Goal: Task Accomplishment & Management: Use online tool/utility

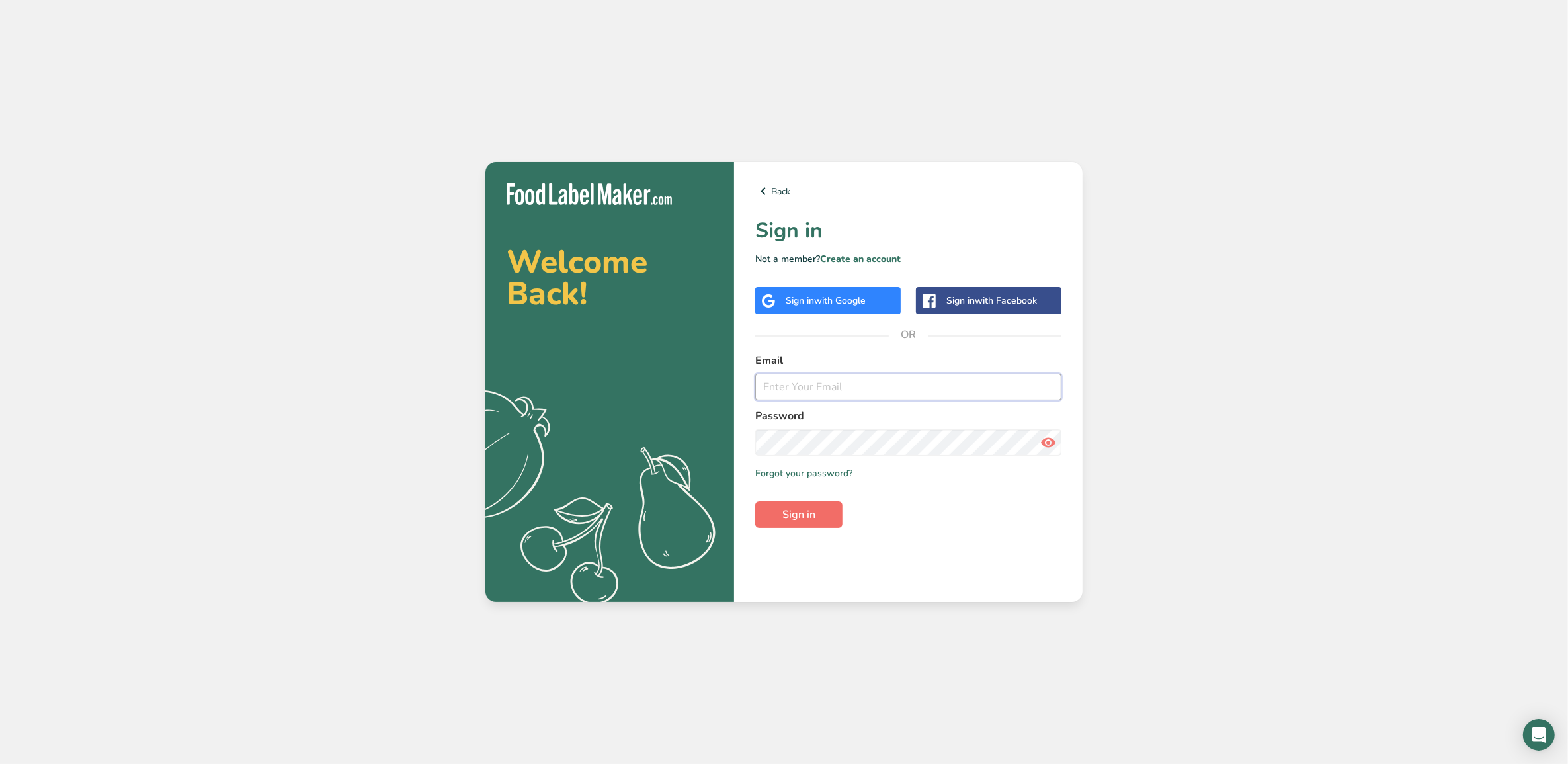
type input "[EMAIL_ADDRESS][DOMAIN_NAME]"
click at [795, 514] on span "Sign in" at bounding box center [799, 514] width 33 height 16
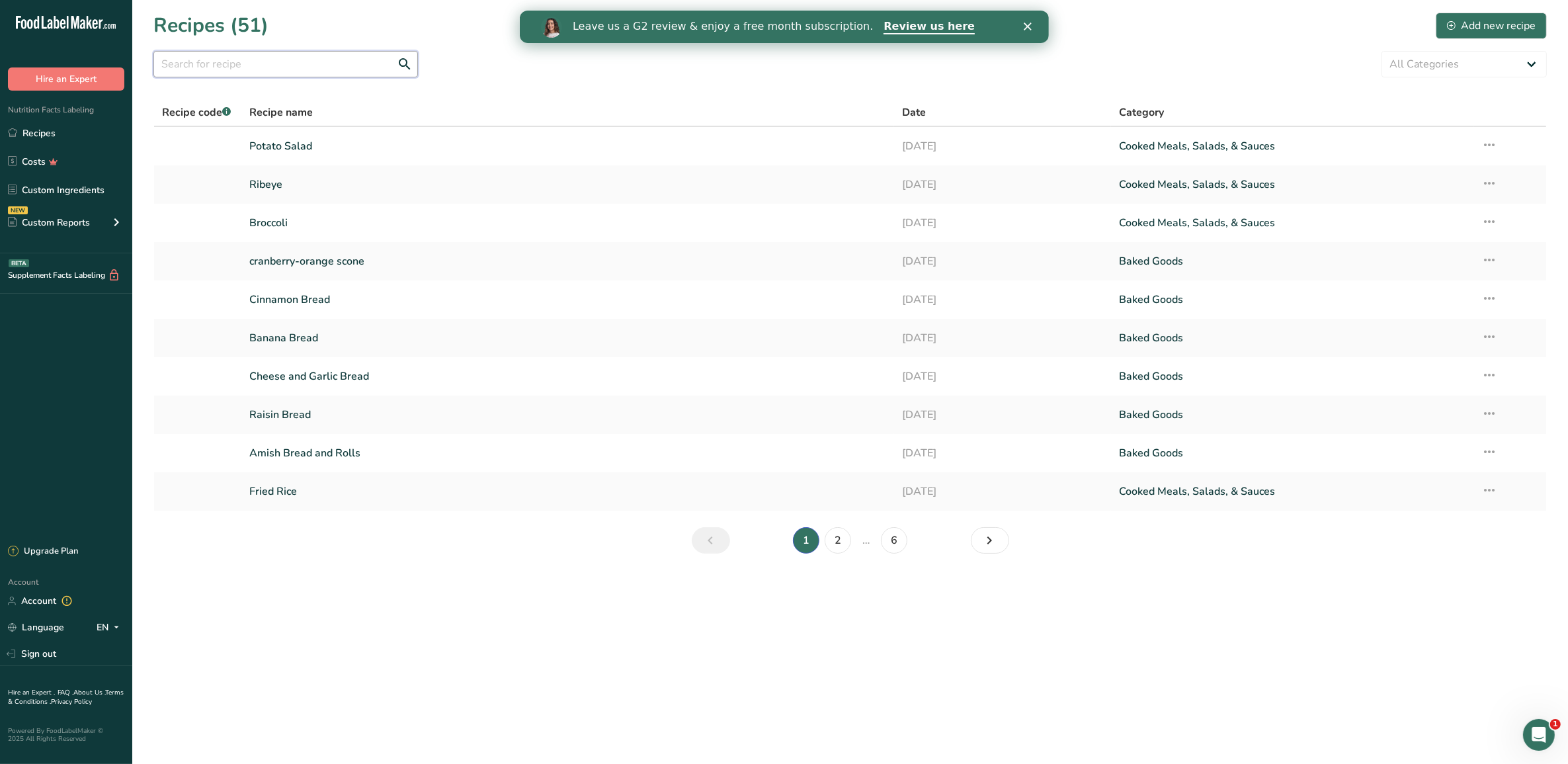
click at [302, 60] on input "text" at bounding box center [285, 64] width 264 height 26
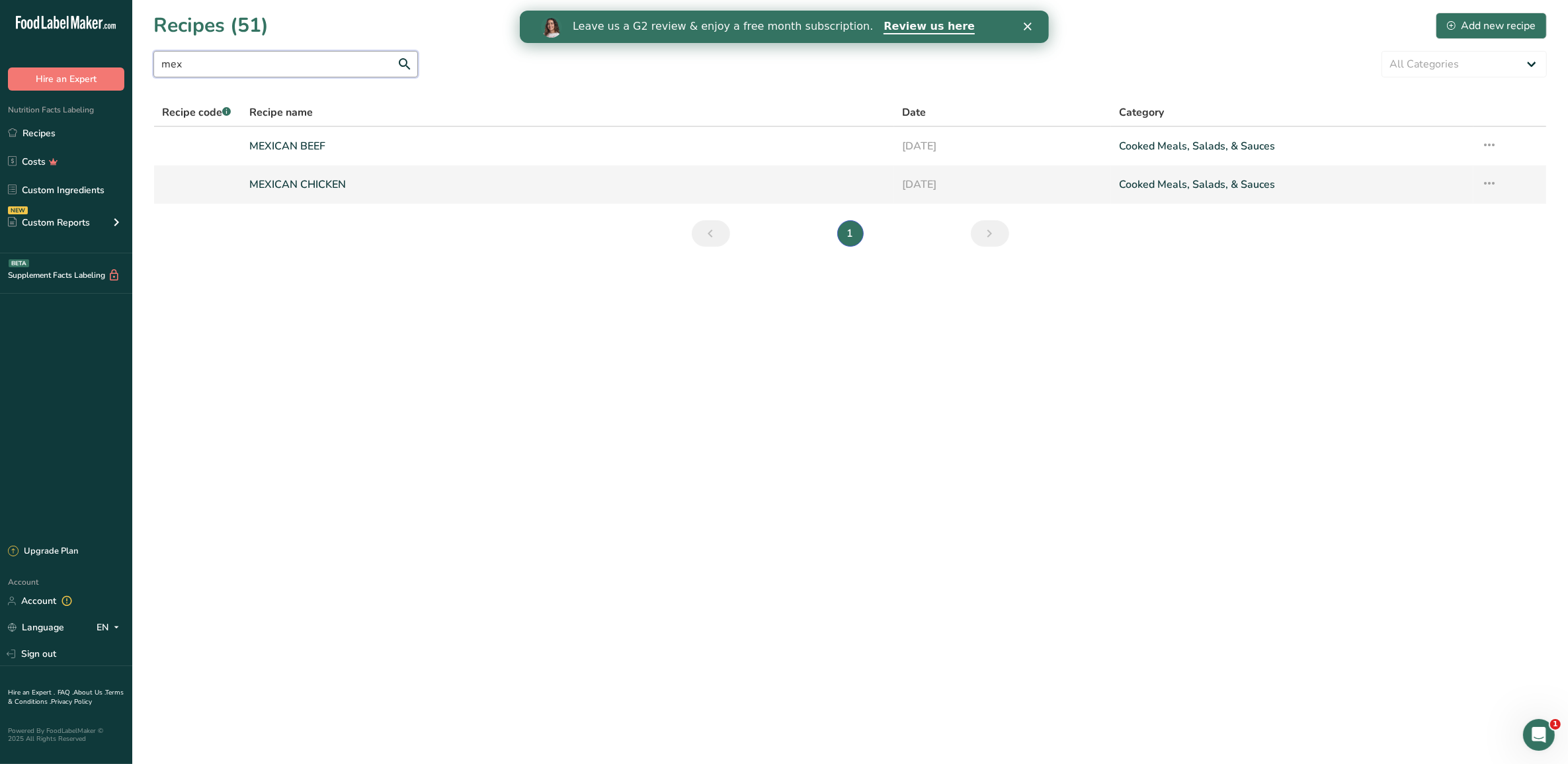
type input "mex"
click at [225, 176] on link at bounding box center [198, 185] width 71 height 28
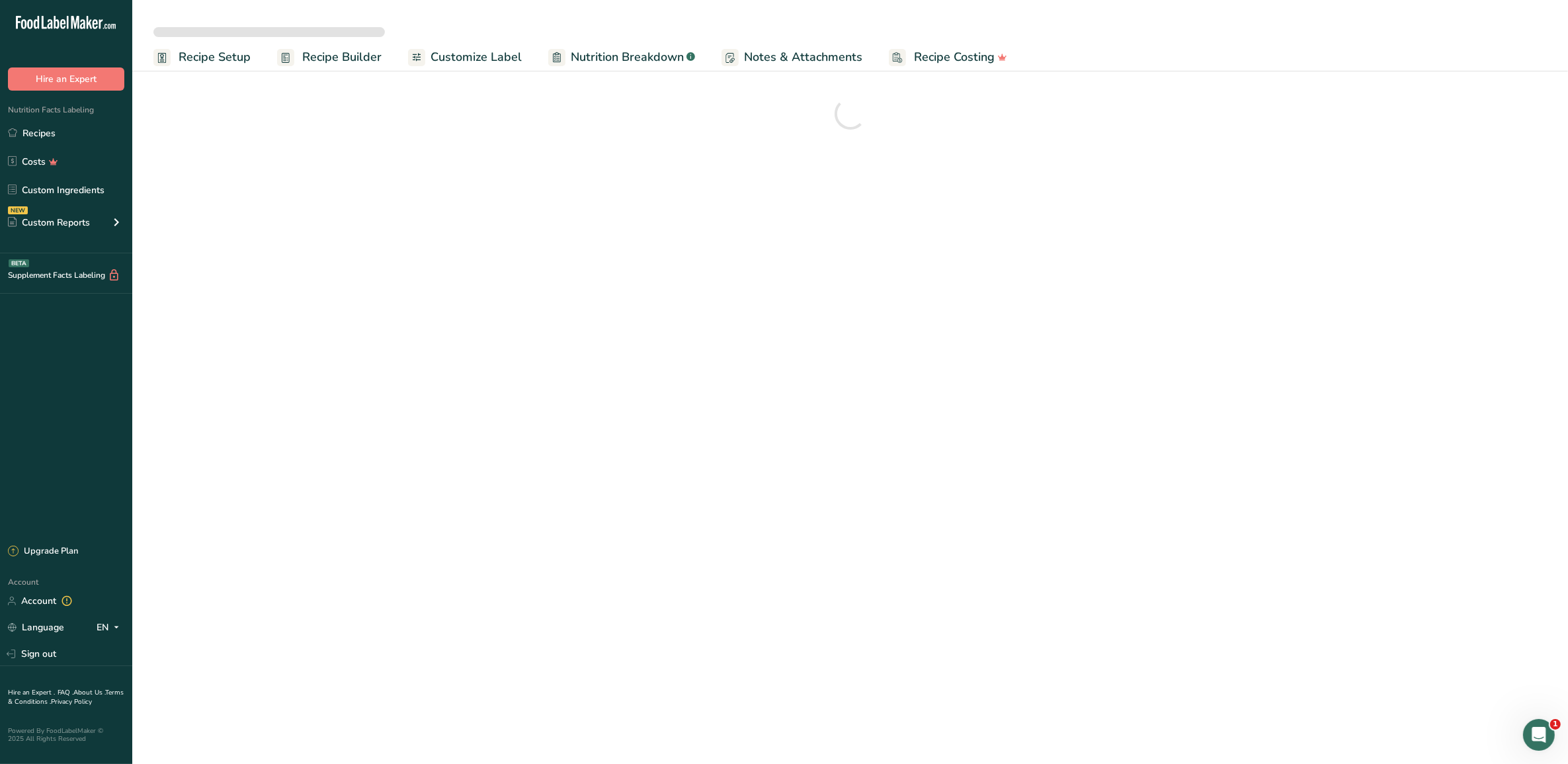
click at [470, 58] on span "Customize Label" at bounding box center [477, 58] width 92 height 18
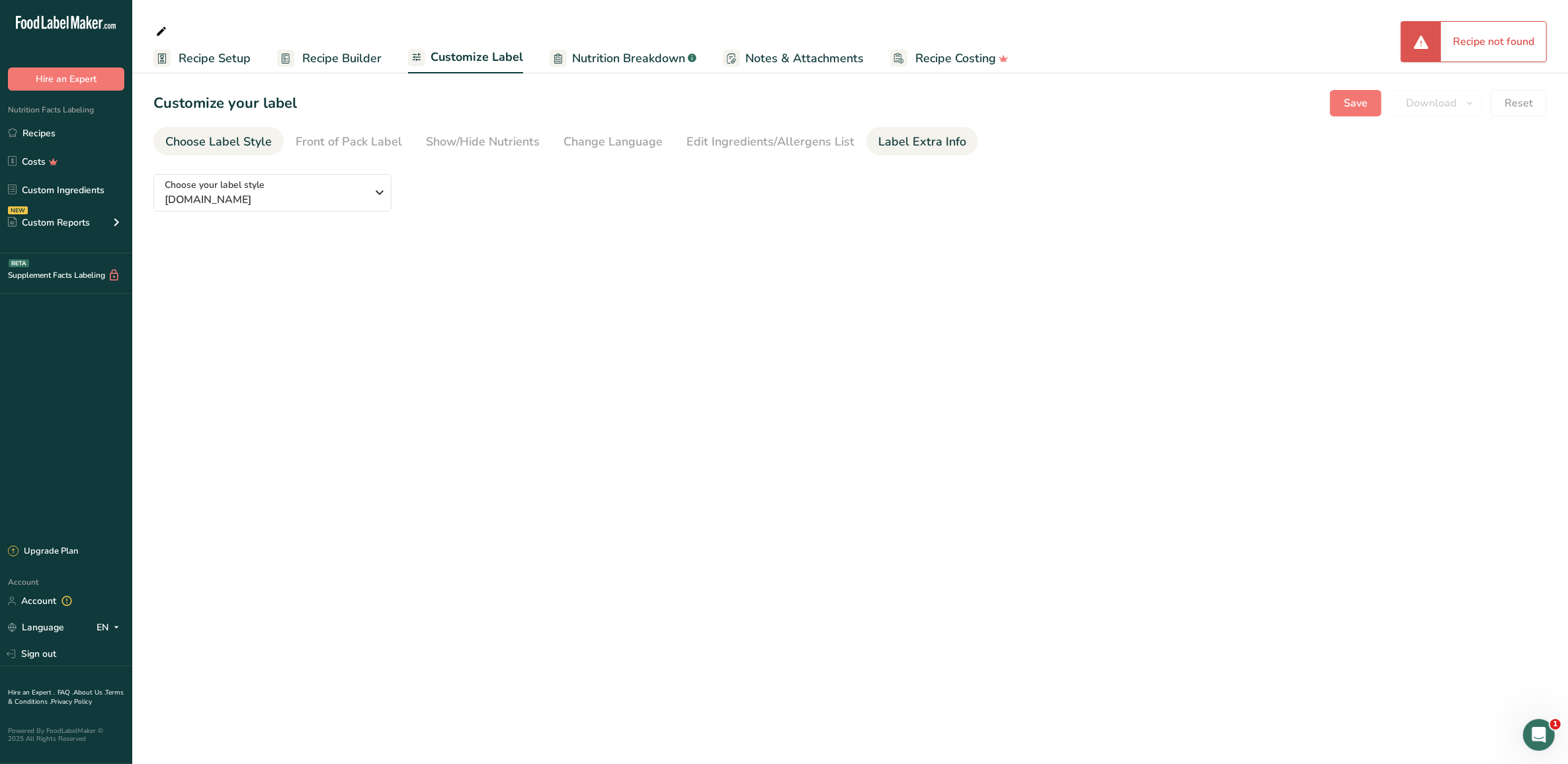
click at [943, 139] on div "Label Extra Info" at bounding box center [922, 142] width 88 height 18
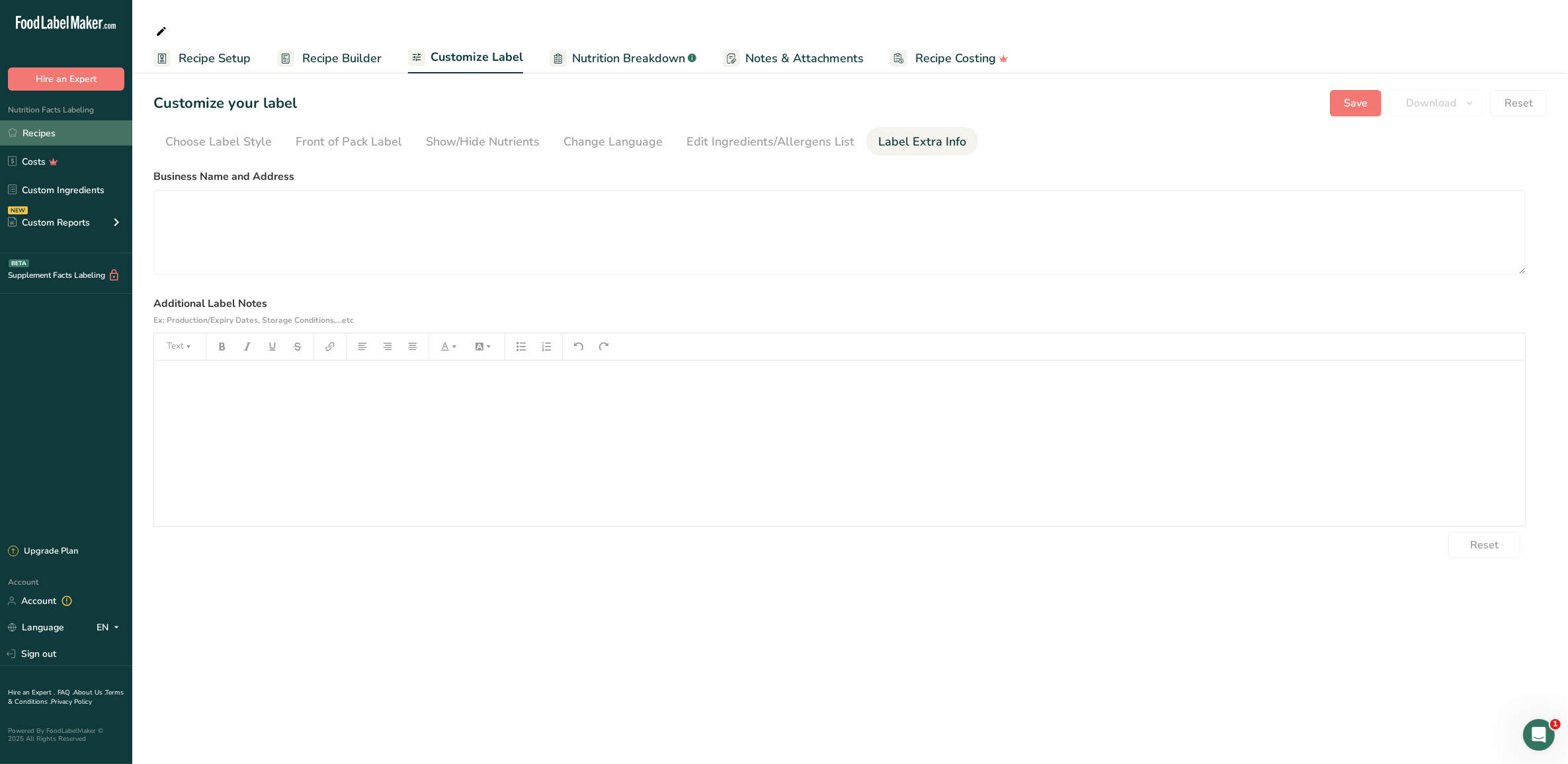
click at [62, 130] on link "Recipes" at bounding box center [66, 133] width 133 height 25
click at [48, 134] on link "Recipes" at bounding box center [66, 133] width 133 height 25
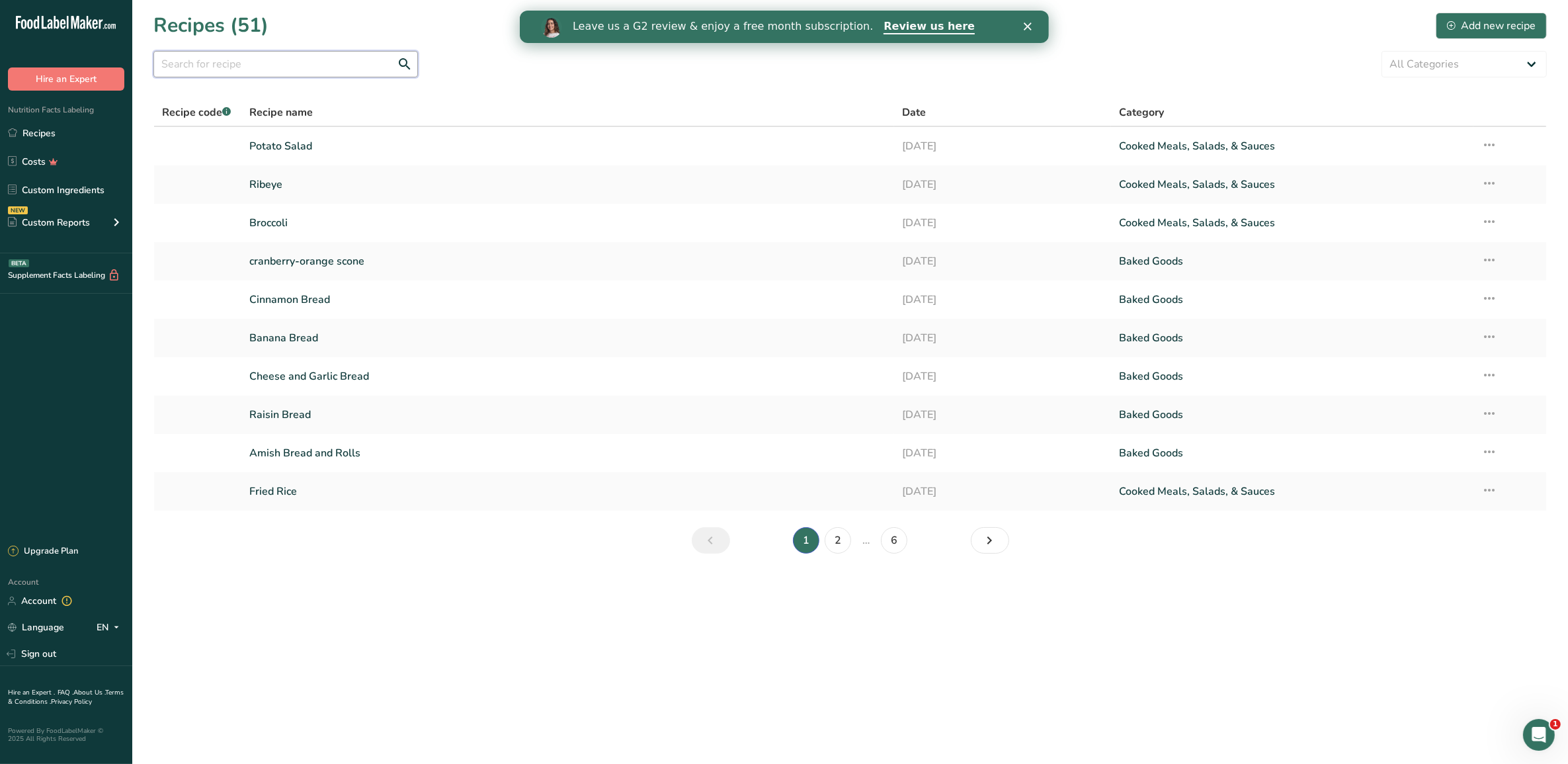
click at [348, 64] on input "text" at bounding box center [285, 64] width 264 height 26
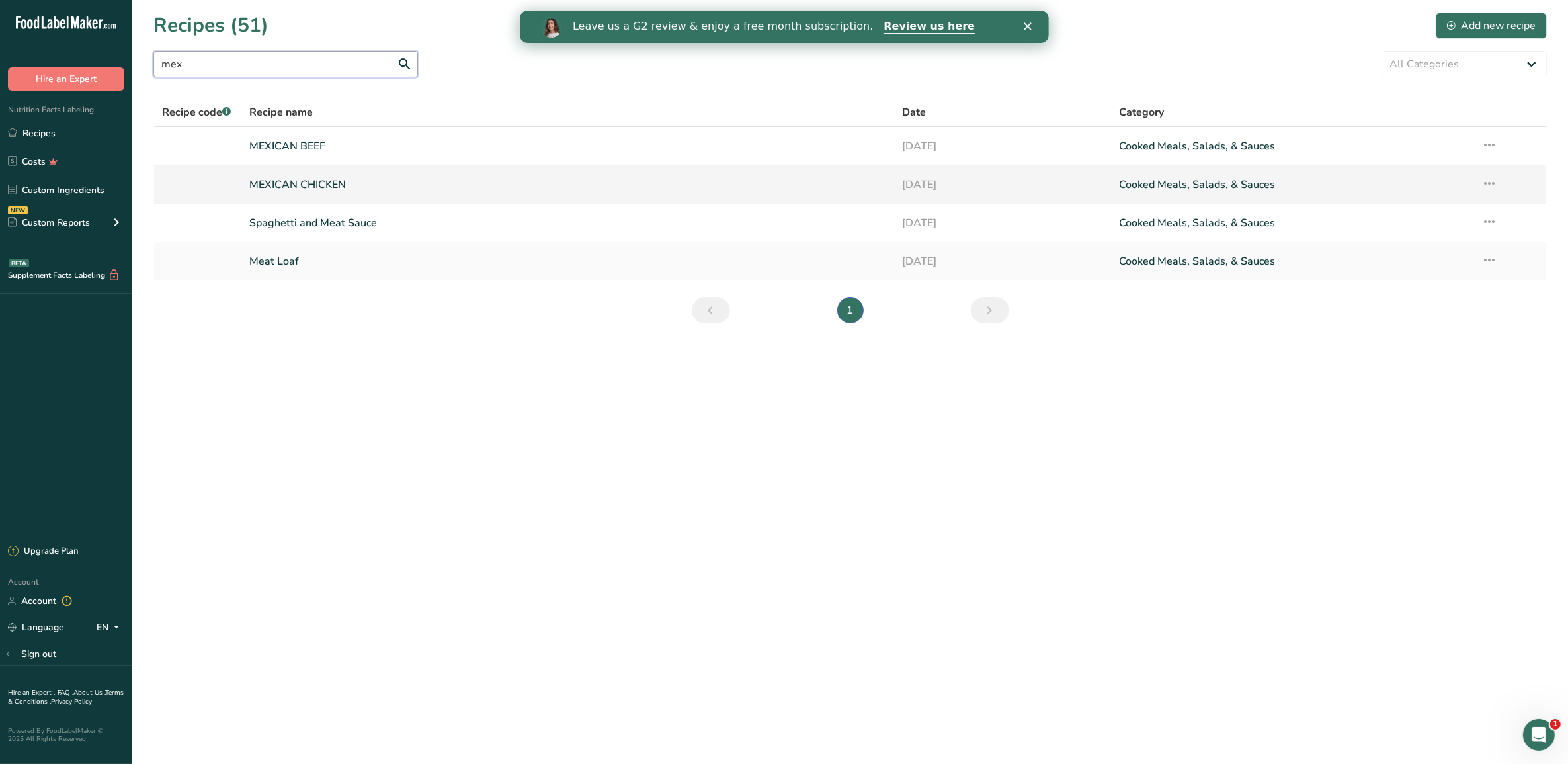
type input "mex"
click at [273, 189] on link "MEXICAN CHICKEN" at bounding box center [567, 185] width 636 height 28
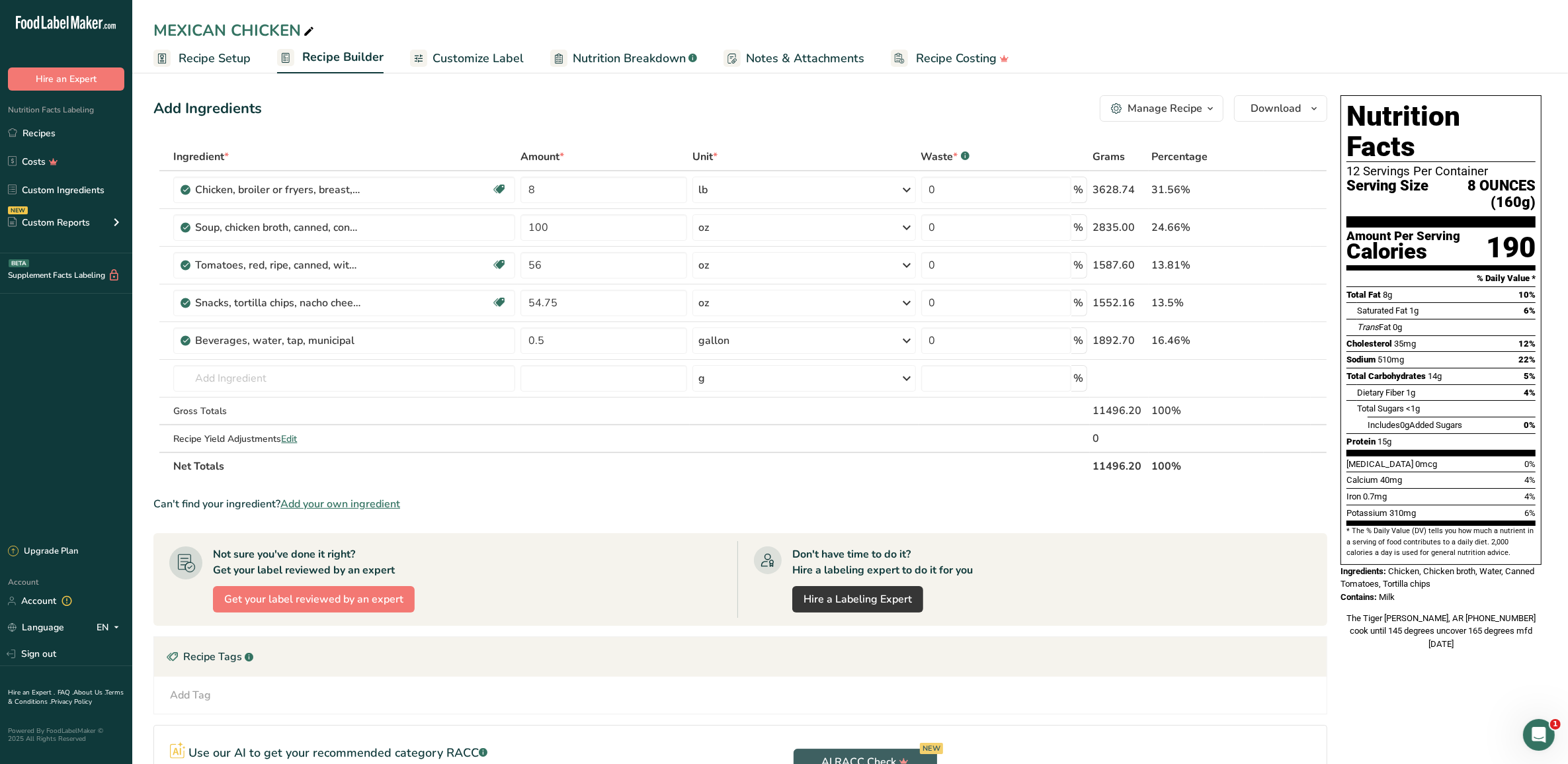
click at [506, 57] on span "Customize Label" at bounding box center [478, 58] width 92 height 18
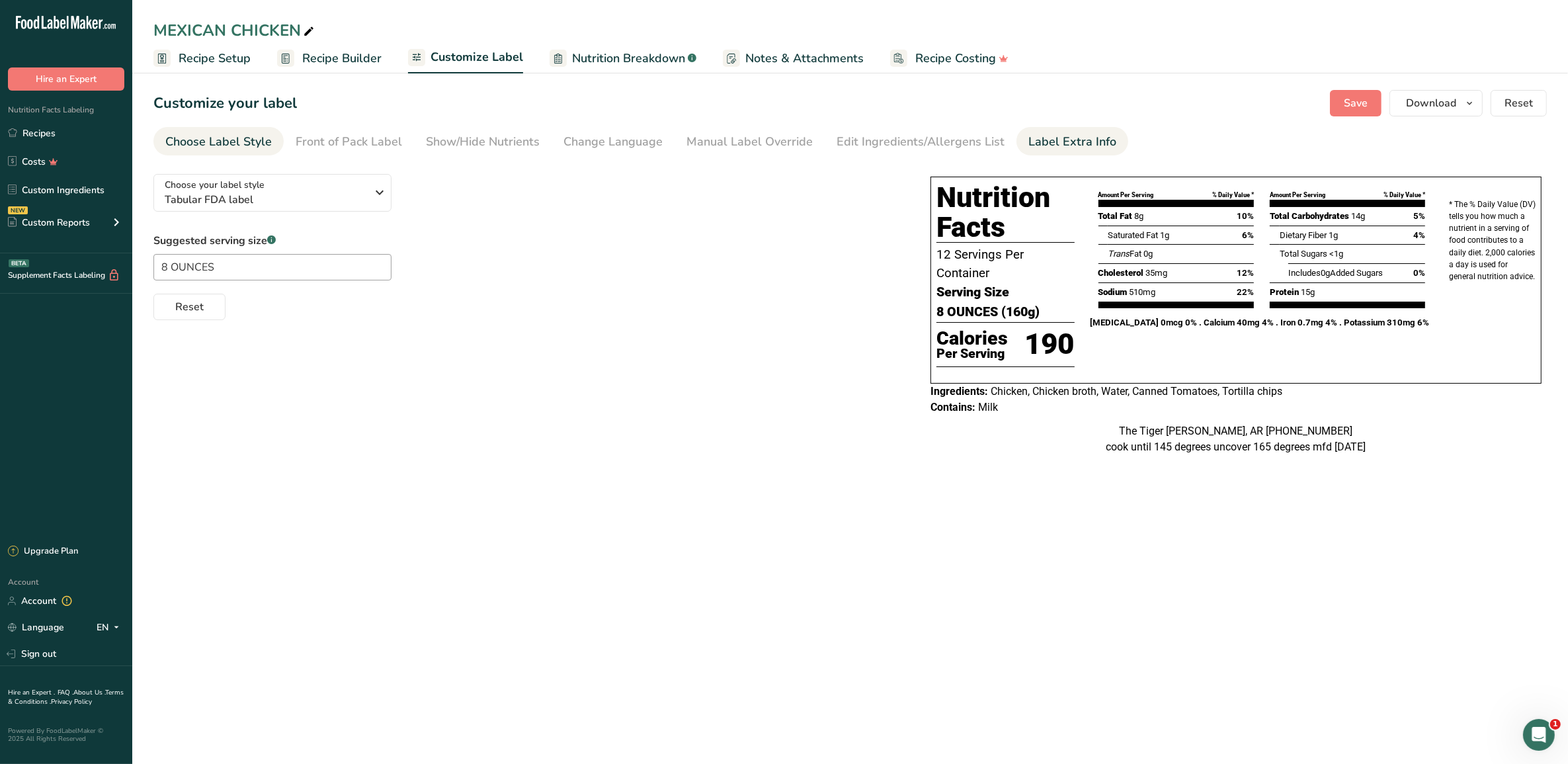
click at [1048, 141] on div "Label Extra Info" at bounding box center [1072, 142] width 88 height 18
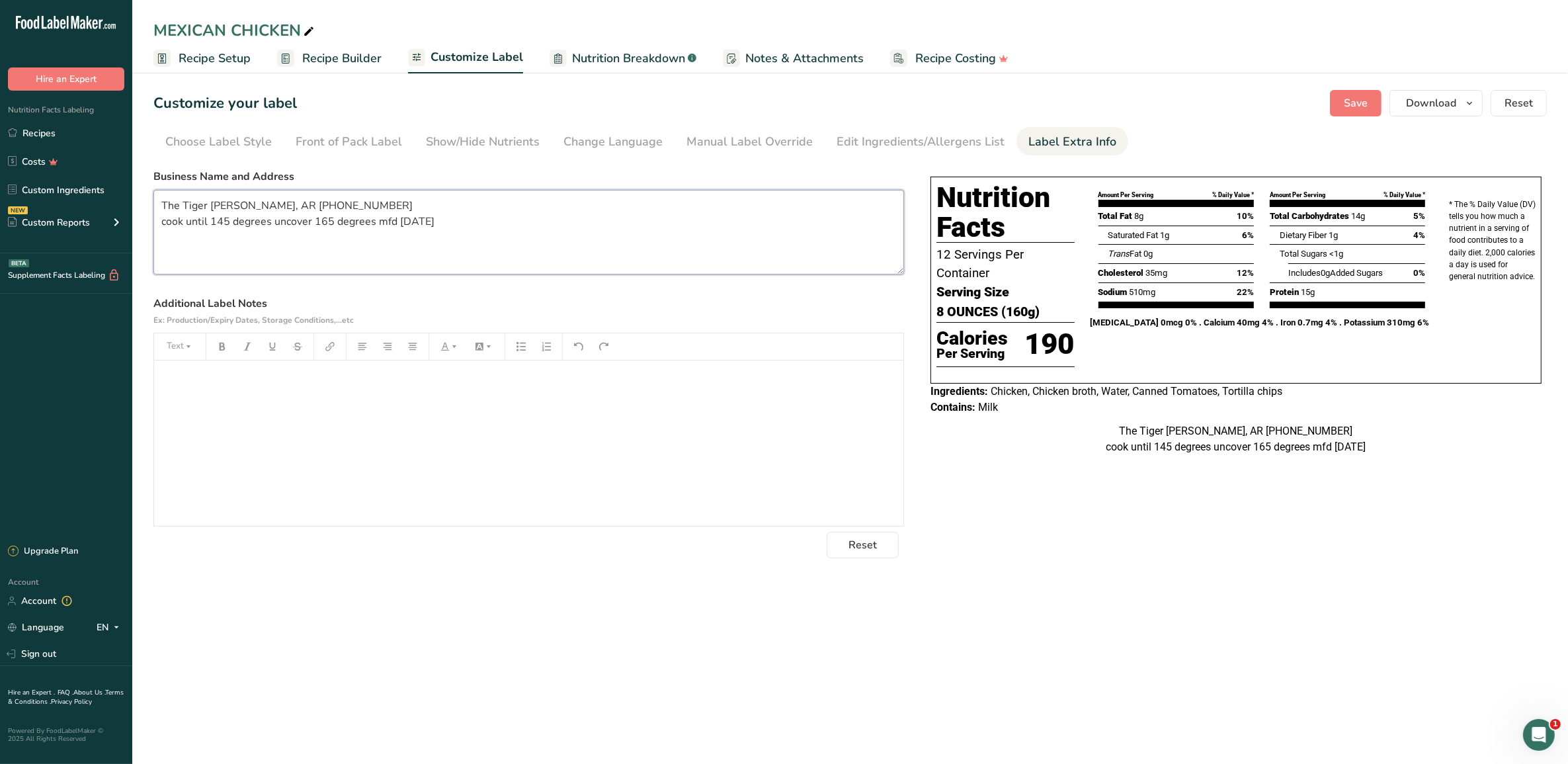
click at [451, 232] on textarea "The Tiger [PERSON_NAME], AR [PHONE_NUMBER] cook until 145 degrees uncover 165 d…" at bounding box center [529, 232] width 751 height 85
type textarea "The Tiger [PERSON_NAME], AR [PHONE_NUMBER] cook until 145 degrees uncover 165 d…"
click at [1340, 107] on button "Save" at bounding box center [1356, 103] width 51 height 26
click at [1411, 107] on span "Download" at bounding box center [1431, 103] width 50 height 16
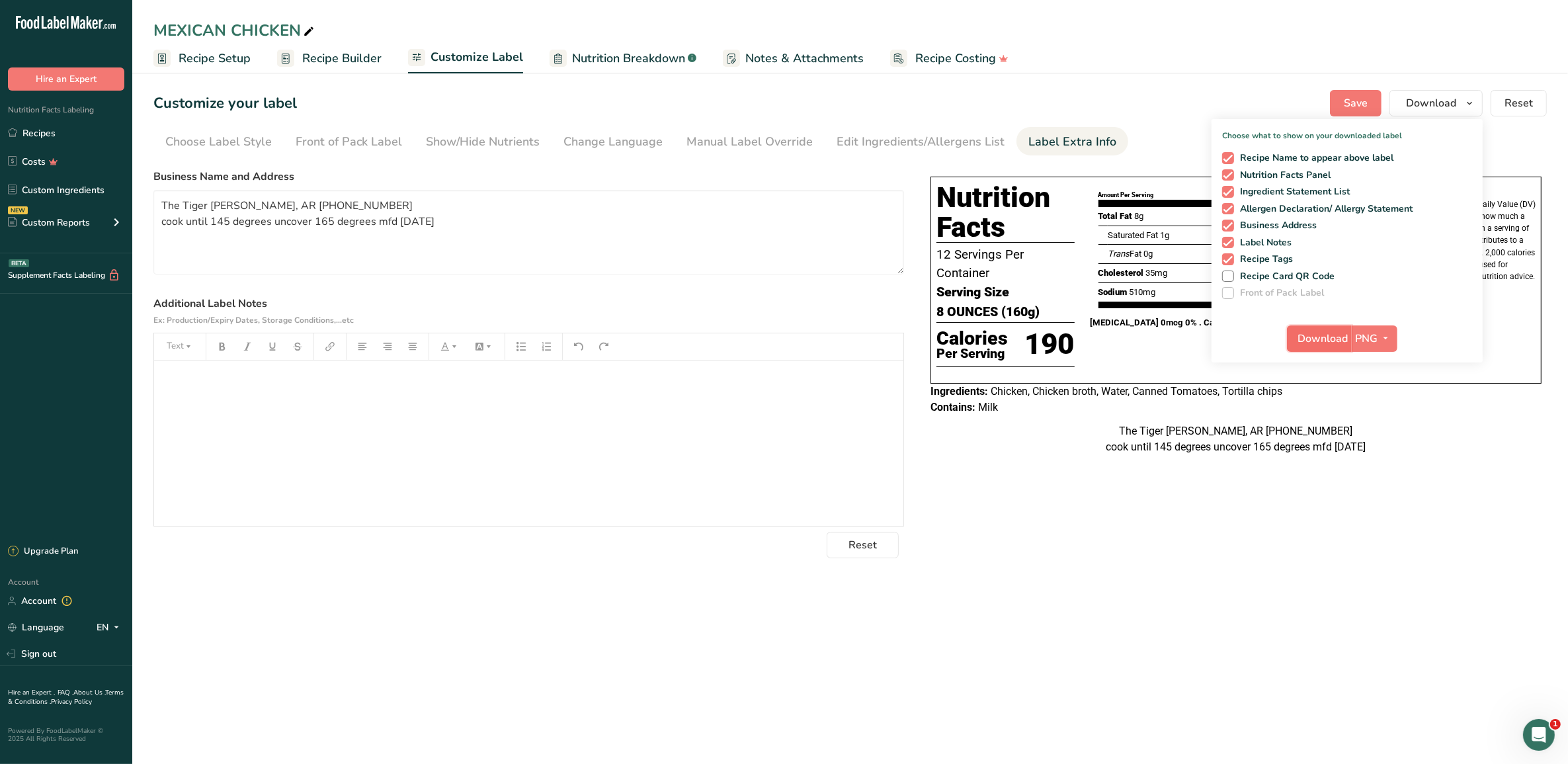
click at [1330, 338] on span "Download" at bounding box center [1323, 339] width 50 height 16
